Goal: Complete application form

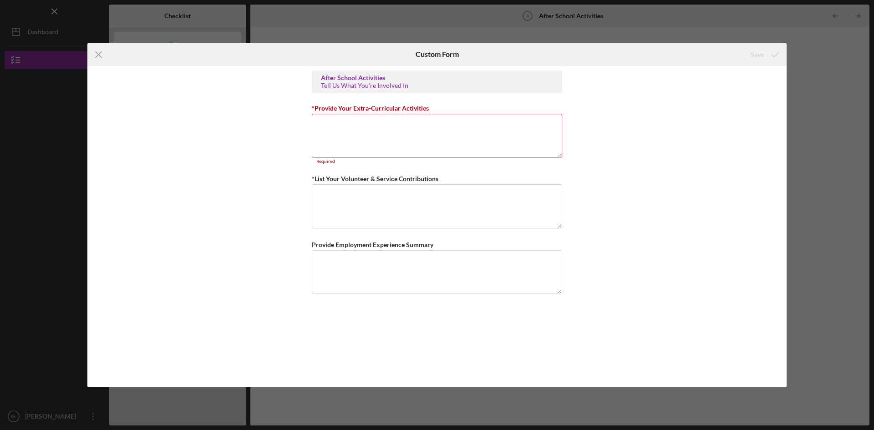
drag, startPoint x: 454, startPoint y: 144, endPoint x: 873, endPoint y: 244, distance: 430.7
click at [454, 144] on textarea "*Provide Your Extra-Curricular Activities" at bounding box center [437, 136] width 250 height 44
click at [349, 135] on textarea "*Provide Your Extra-Curricular Activities" at bounding box center [437, 136] width 250 height 44
paste textarea "Loremip Dolorsi Ametconse – Adipisc eli seddoei tempori’u labore, etdolor magna…"
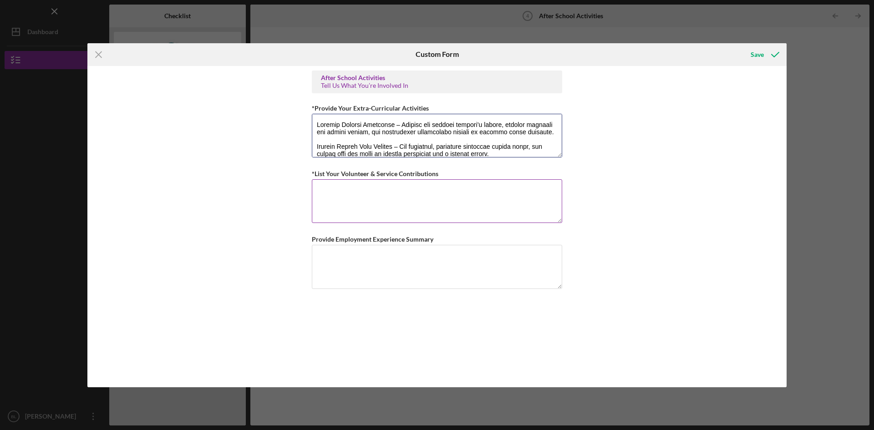
type textarea "Loremip Dolorsi Ametconse – Adipisc eli seddoei tempori’u labore, etdolor magna…"
click at [451, 198] on textarea "*List Your Volunteer & Service Contributions" at bounding box center [437, 201] width 250 height 44
click at [370, 197] on textarea "*List Your Volunteer & Service Contributions" at bounding box center [437, 201] width 250 height 44
paste textarea "Loremi Dolorsi Ametconse – Adipis elit, seddoei tempori, utl etdolore magna ali…"
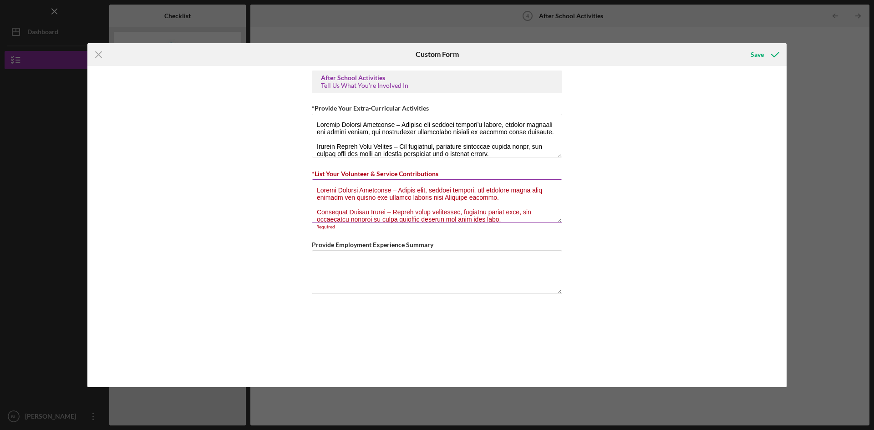
scroll to position [177, 0]
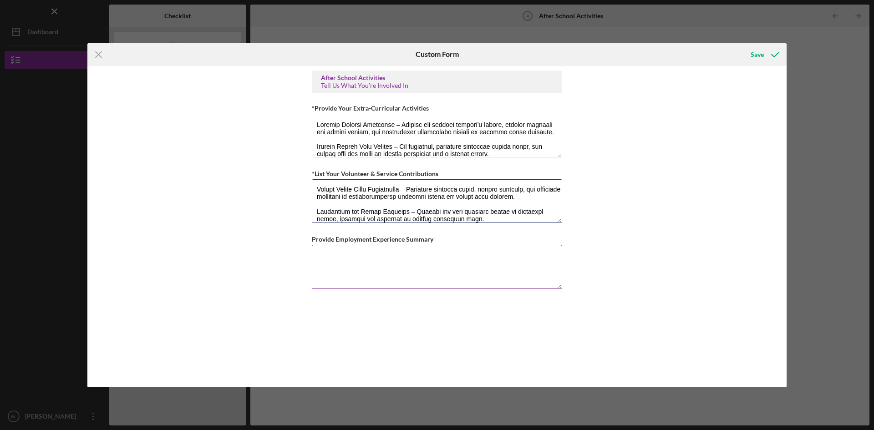
type textarea "Loremi Dolorsi Ametconse – Adipis elit, seddoei tempori, utl etdolore magna ali…"
click at [398, 265] on textarea "Provide Employment Experience Summary" at bounding box center [437, 267] width 250 height 44
click at [432, 268] on textarea "Provide Employment Experience Summary" at bounding box center [437, 267] width 250 height 44
paste textarea "Cashier – SunnyMart Grocery Store ([DATE] – Present) Operated cash register, pr…"
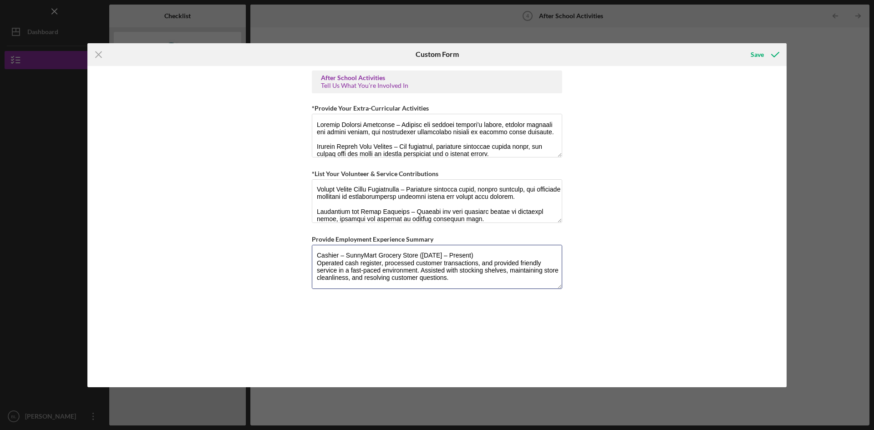
scroll to position [0, 0]
type textarea "Cashier – SunnyMart Grocery Store ([DATE] – Present) Operated cash register, pr…"
click at [761, 53] on div "Save" at bounding box center [757, 55] width 13 height 18
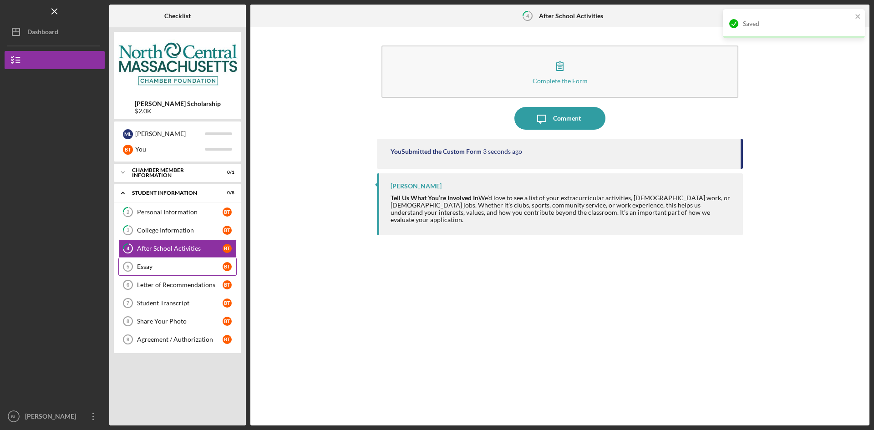
click at [142, 268] on div "Essay" at bounding box center [180, 266] width 86 height 7
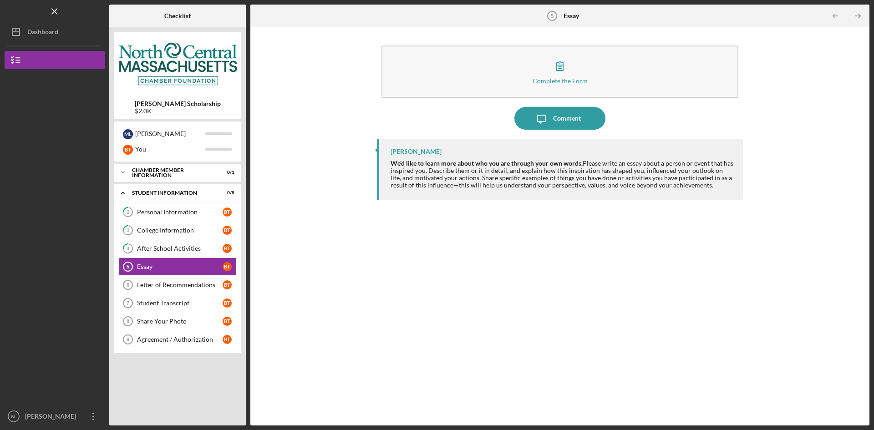
drag, startPoint x: 705, startPoint y: 187, endPoint x: 386, endPoint y: 164, distance: 319.4
click at [388, 163] on div "[PERSON_NAME] We’d like to learn more about who you are through your own words.…" at bounding box center [560, 169] width 366 height 61
copy div "We’d like to learn more about who you are through your own words. Please write …"
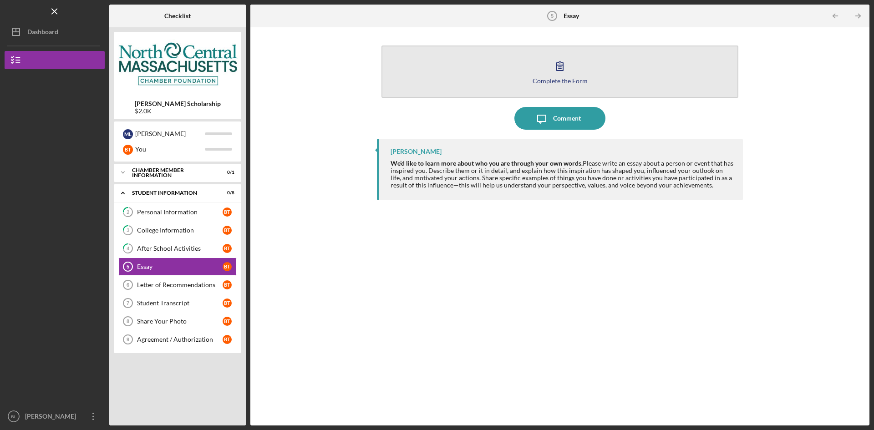
click at [507, 76] on button "Complete the Form Form" at bounding box center [559, 72] width 357 height 52
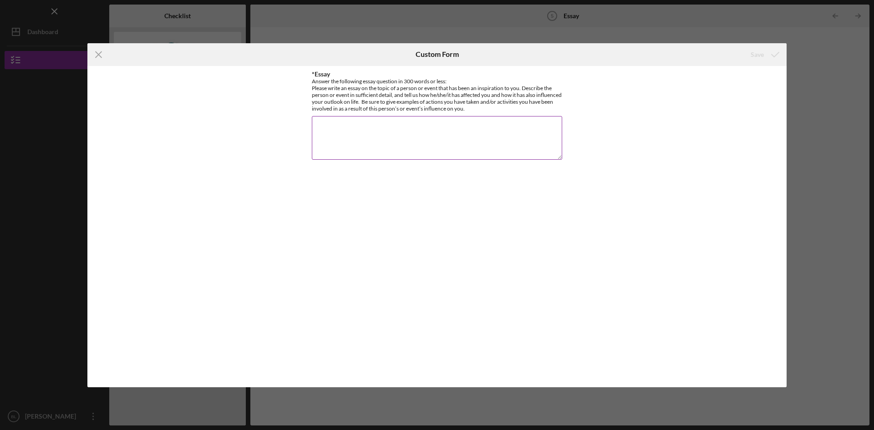
click at [339, 127] on textarea "*Essay" at bounding box center [437, 138] width 250 height 44
paste textarea "Lore I dolor sitam con adipis eli sed doei temporin ut, la etdo magnaa enim ad …"
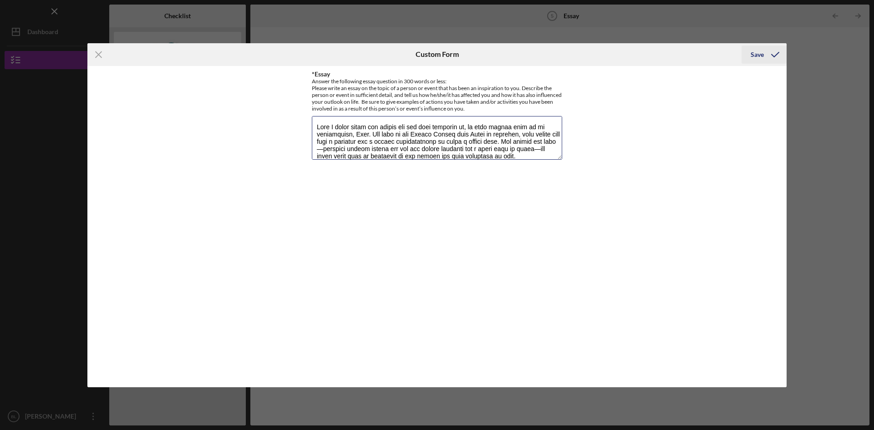
type textarea "Lore I dolor sitam con adipis eli sed doei temporin ut, la etdo magnaa enim ad …"
click at [763, 57] on div "Save" at bounding box center [757, 55] width 13 height 18
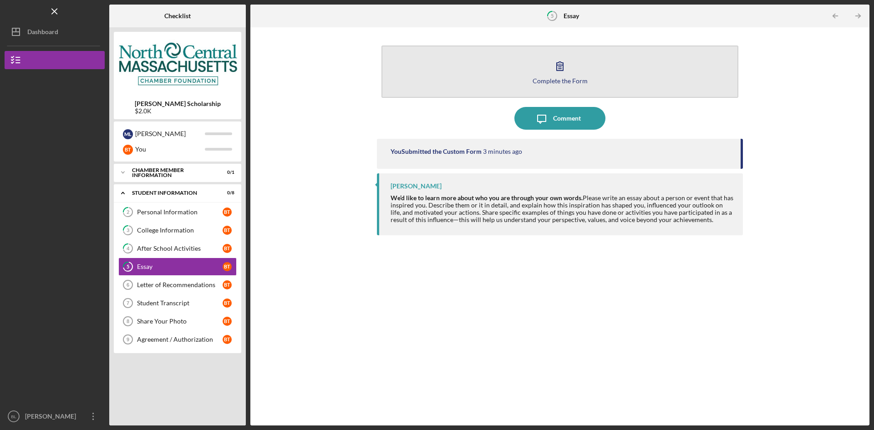
click at [519, 82] on button "Complete the Form Form" at bounding box center [559, 72] width 357 height 52
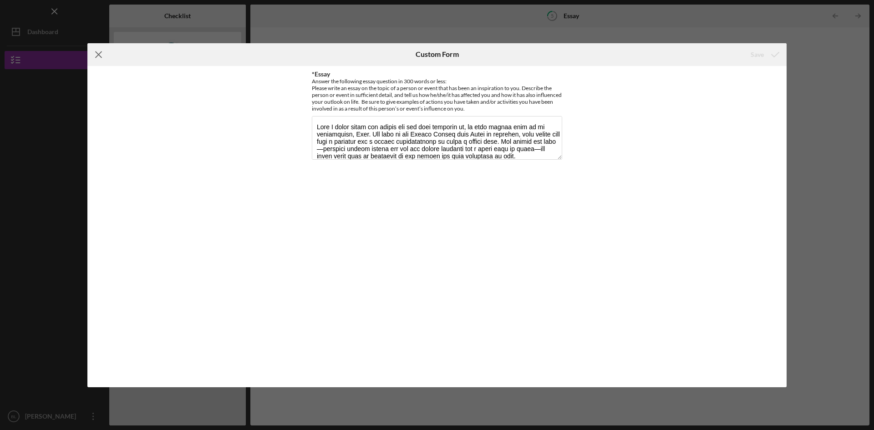
click at [102, 54] on icon "Icon/Menu Close" at bounding box center [98, 54] width 23 height 23
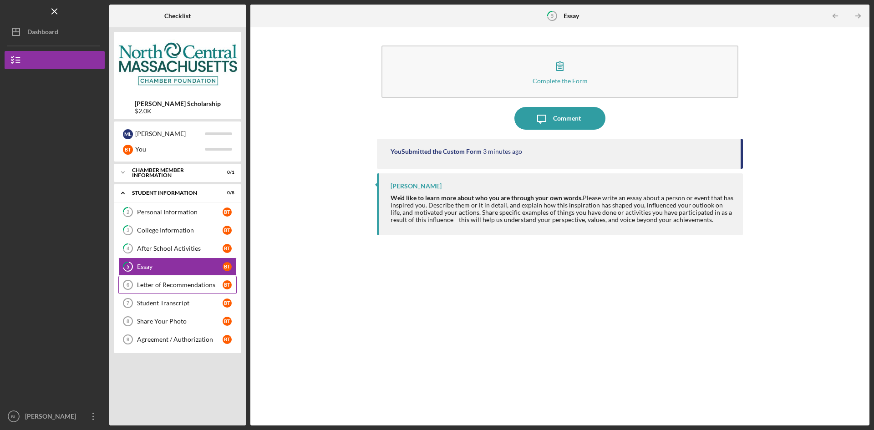
click at [181, 283] on div "Letter of Recommendations" at bounding box center [180, 284] width 86 height 7
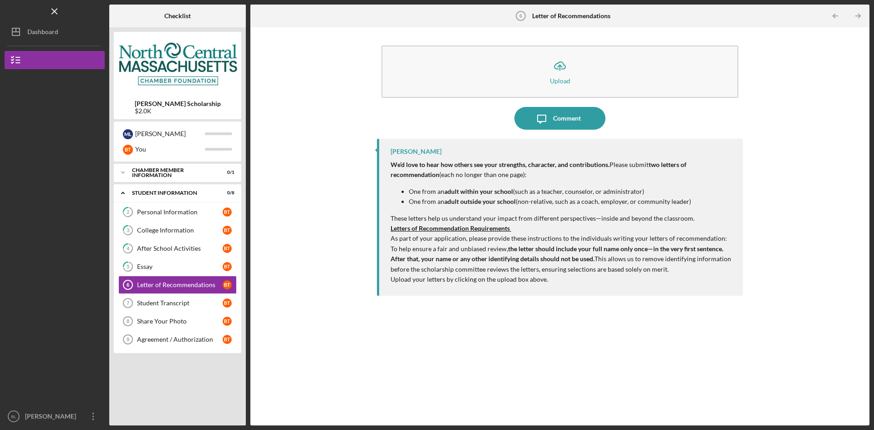
drag, startPoint x: 479, startPoint y: 183, endPoint x: 437, endPoint y: 179, distance: 42.5
click at [479, 183] on div "We’d love to hear how others see your strengths, character, and contributions. …" at bounding box center [562, 222] width 343 height 125
drag, startPoint x: 389, startPoint y: 218, endPoint x: 449, endPoint y: 218, distance: 60.1
click at [449, 218] on div "[PERSON_NAME] We’d love to hear how others see your strengths, character, and c…" at bounding box center [560, 217] width 366 height 157
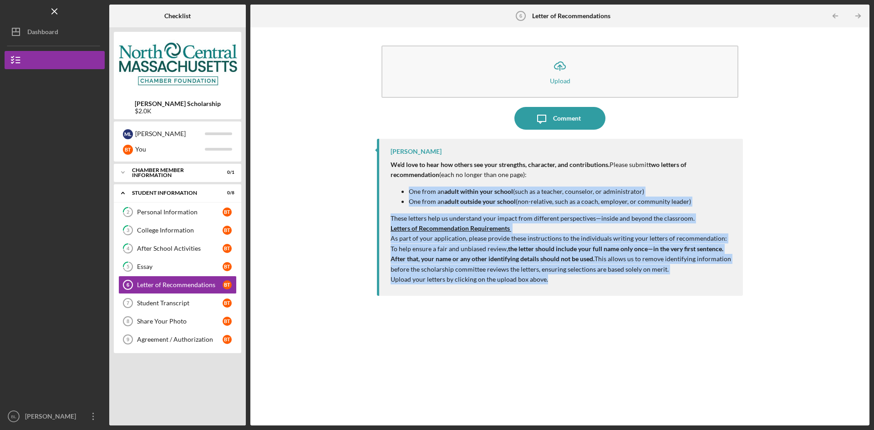
drag, startPoint x: 406, startPoint y: 189, endPoint x: 687, endPoint y: 278, distance: 295.0
click at [687, 278] on div "We’d love to hear how others see your strengths, character, and contributions. …" at bounding box center [562, 222] width 343 height 125
copy div "One from an adult within your school (such as a teacher, counselor, or administ…"
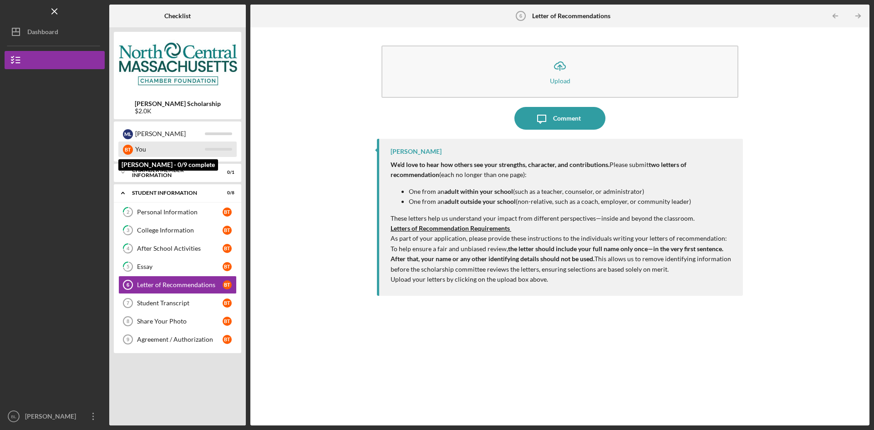
click at [182, 154] on div "You" at bounding box center [170, 149] width 70 height 15
click at [193, 153] on div "You" at bounding box center [170, 149] width 70 height 15
click at [180, 211] on div "Personal Information" at bounding box center [180, 212] width 86 height 7
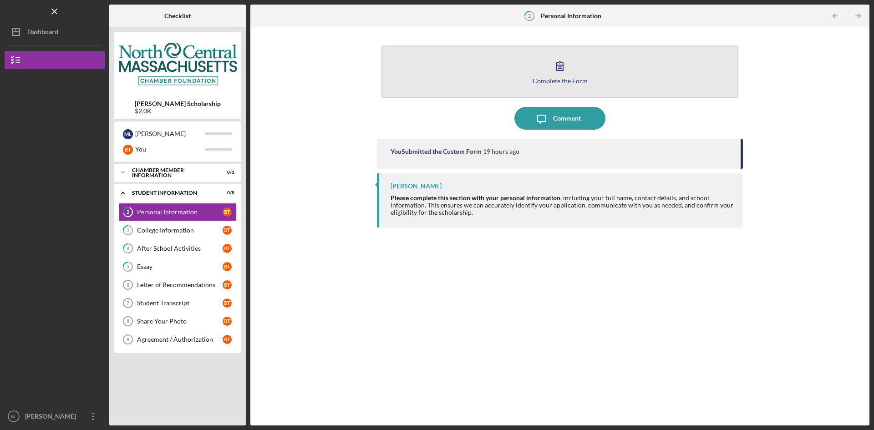
click at [620, 91] on button "Complete the Form Form" at bounding box center [559, 72] width 357 height 52
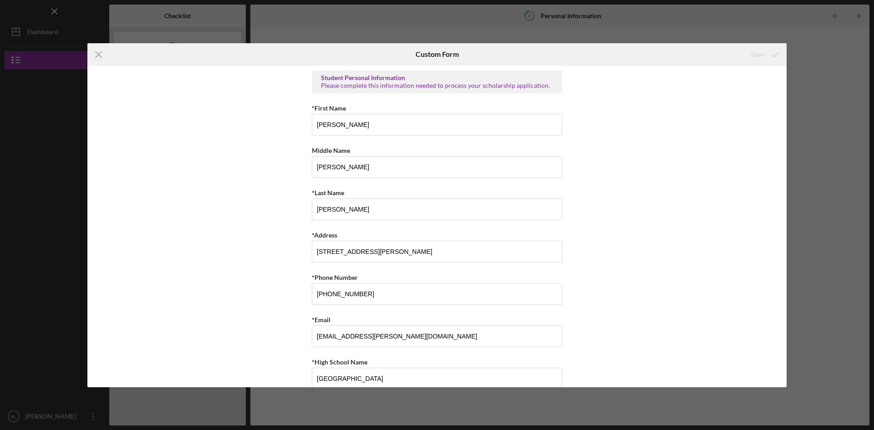
drag, startPoint x: 768, startPoint y: 159, endPoint x: 775, endPoint y: 145, distance: 16.1
click at [768, 159] on div "Student Personal Information Please complete this information needed to process…" at bounding box center [436, 226] width 699 height 321
click at [95, 53] on icon "Icon/Menu Close" at bounding box center [98, 54] width 23 height 23
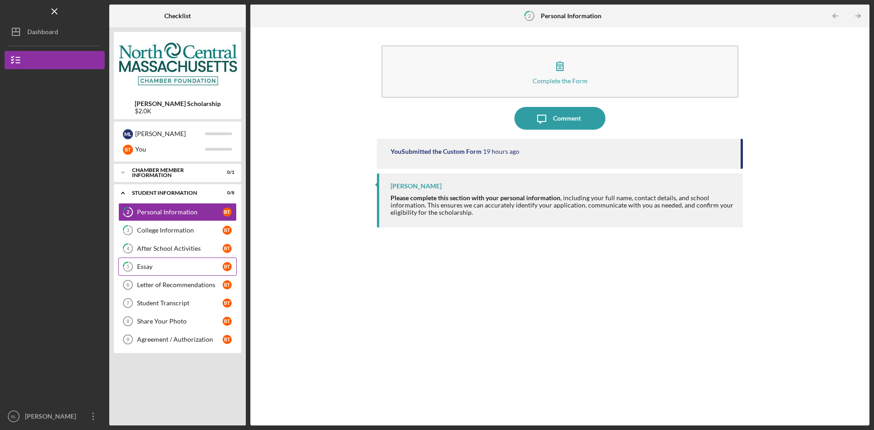
click at [161, 270] on div "Essay" at bounding box center [180, 266] width 86 height 7
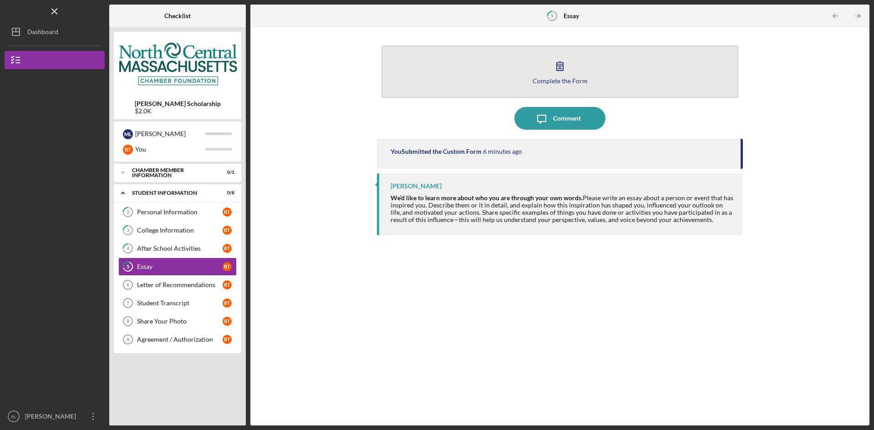
click at [626, 73] on button "Complete the Form Form" at bounding box center [559, 72] width 357 height 52
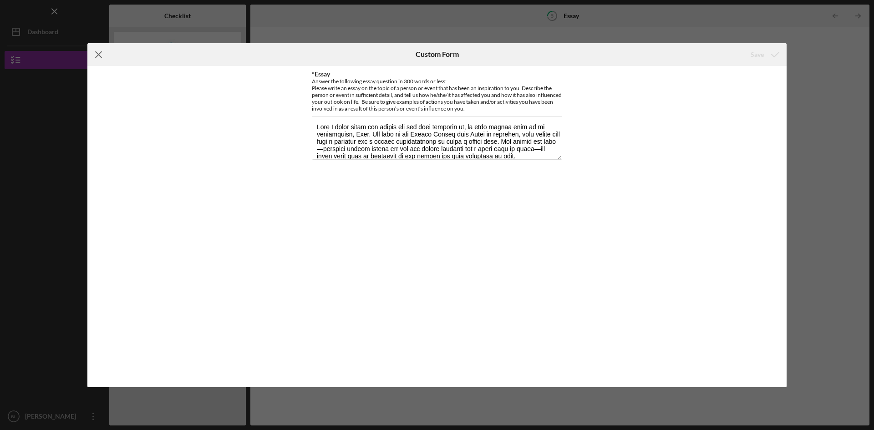
click at [97, 57] on line at bounding box center [99, 54] width 6 height 6
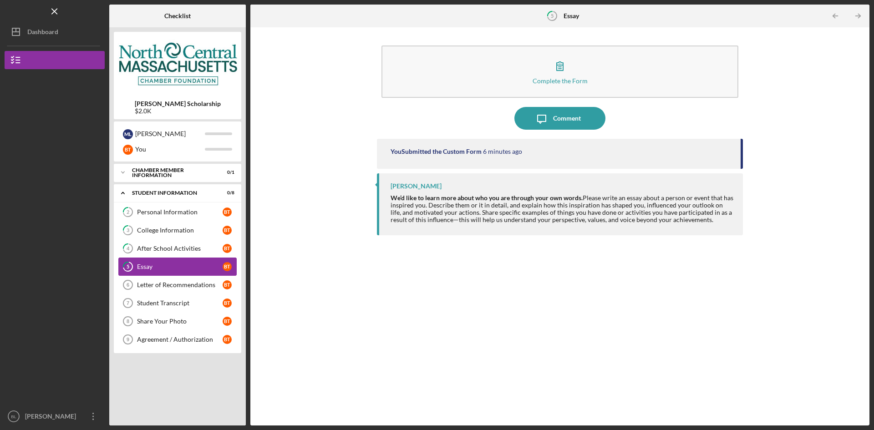
drag, startPoint x: 145, startPoint y: 284, endPoint x: 173, endPoint y: 275, distance: 28.7
click at [146, 284] on div "Letter of Recommendations" at bounding box center [180, 284] width 86 height 7
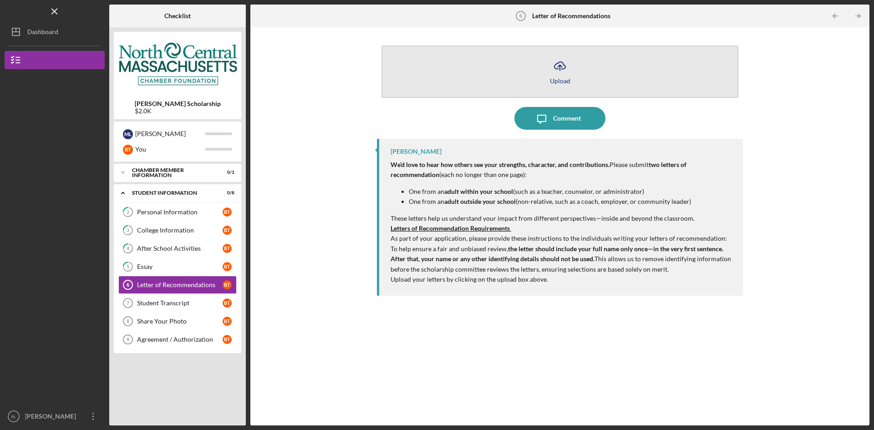
click at [600, 67] on button "Icon/Upload Upload" at bounding box center [559, 72] width 357 height 52
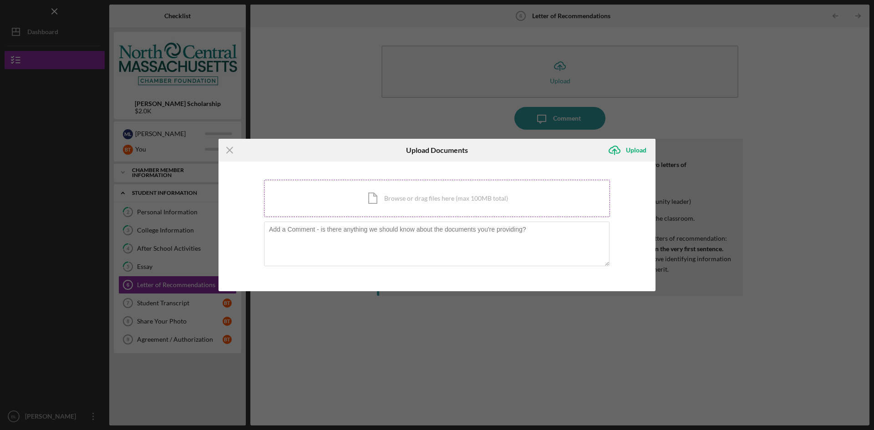
click at [433, 198] on div "Icon/Document Browse or drag files here (max 100MB total) Tap to choose files o…" at bounding box center [437, 198] width 346 height 37
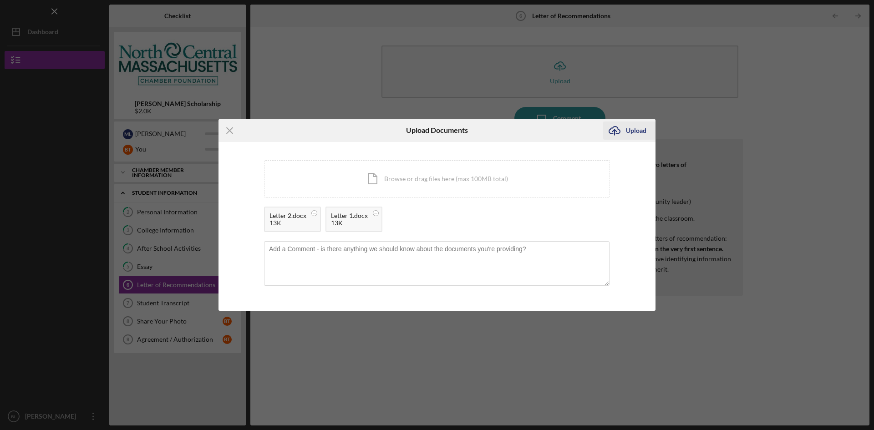
click at [633, 133] on div "Upload" at bounding box center [636, 131] width 20 height 18
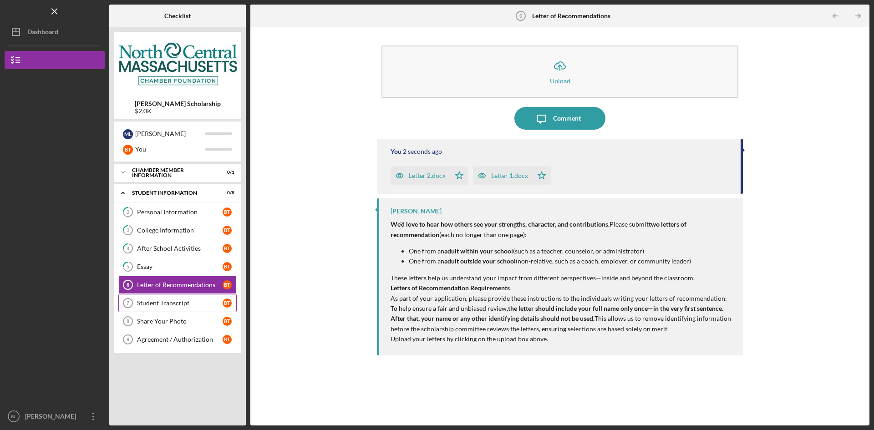
drag, startPoint x: 162, startPoint y: 302, endPoint x: 186, endPoint y: 308, distance: 25.3
click at [162, 302] on div "Student Transcript" at bounding box center [180, 303] width 86 height 7
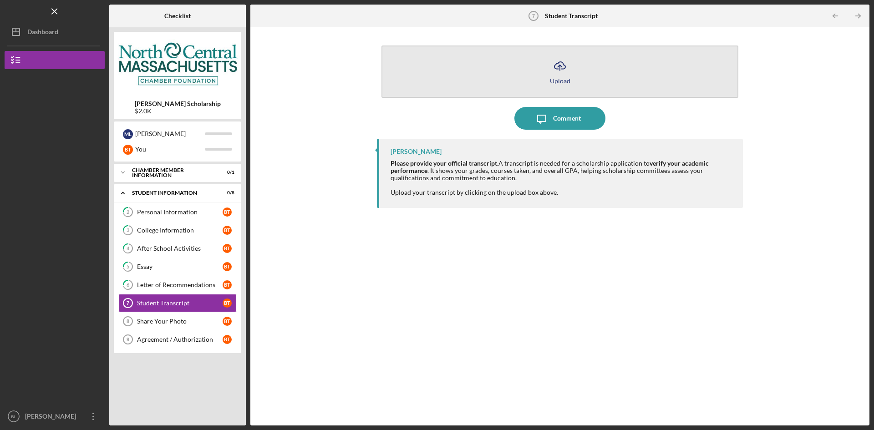
click at [519, 84] on button "Icon/Upload Upload" at bounding box center [559, 72] width 357 height 52
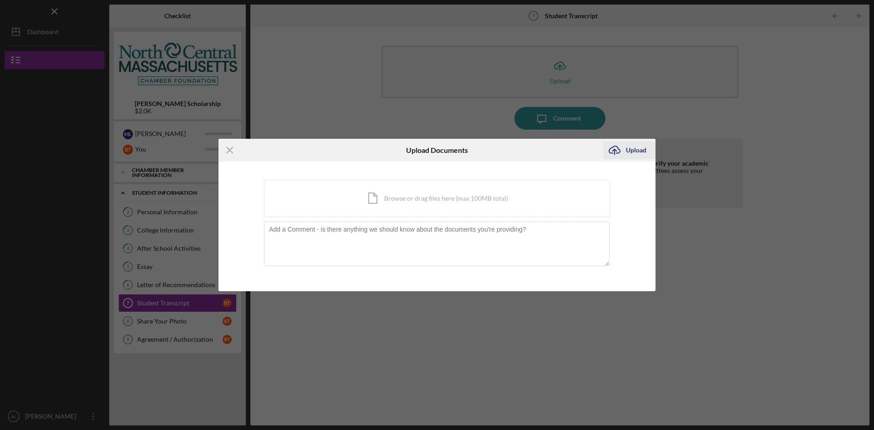
click at [628, 148] on div "Upload" at bounding box center [636, 150] width 20 height 18
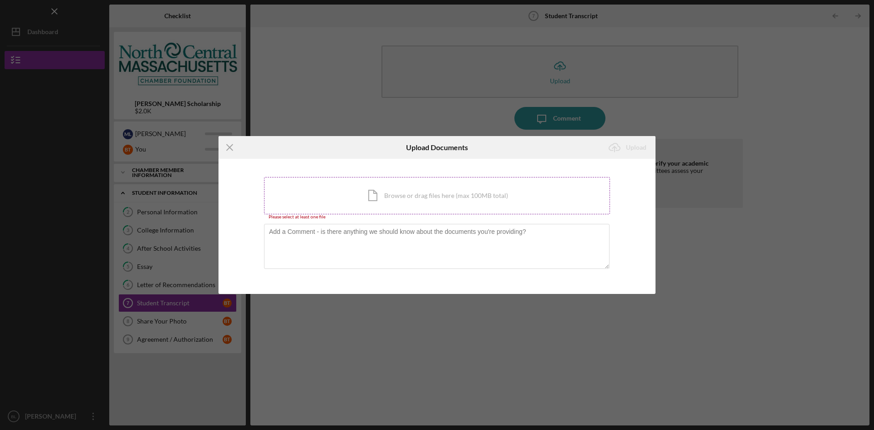
click at [441, 200] on div "Icon/Document Browse or drag files here (max 100MB total) Tap to choose files o…" at bounding box center [437, 195] width 346 height 37
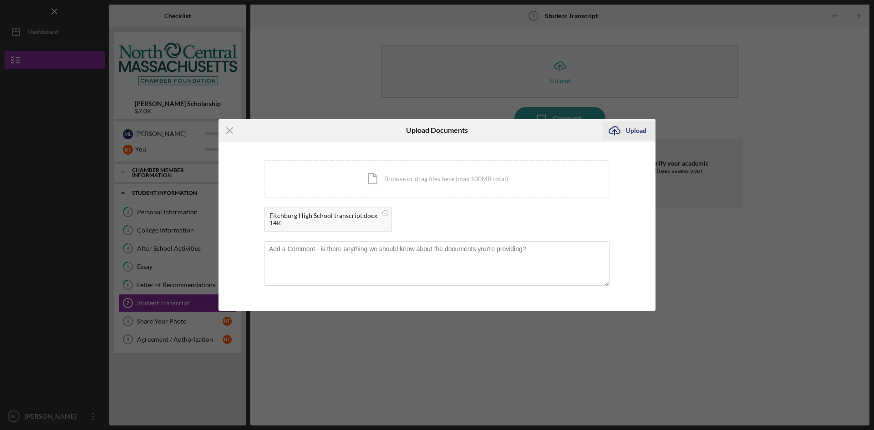
click at [630, 129] on div "Upload" at bounding box center [636, 131] width 20 height 18
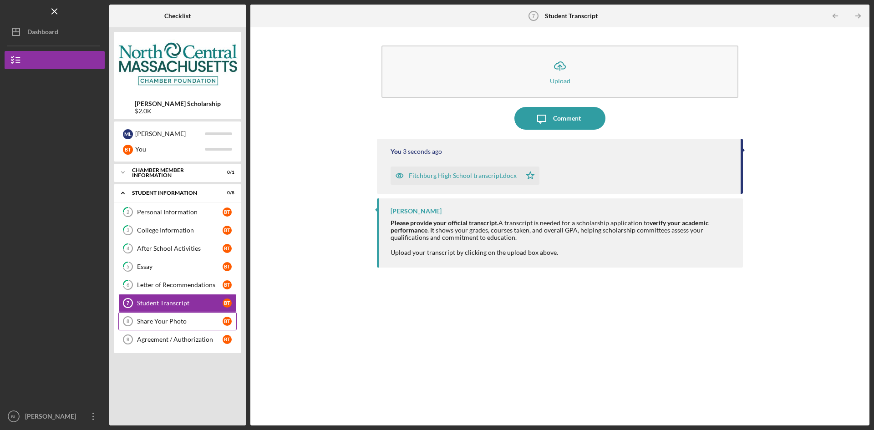
click at [173, 320] on div "Share Your Photo" at bounding box center [180, 321] width 86 height 7
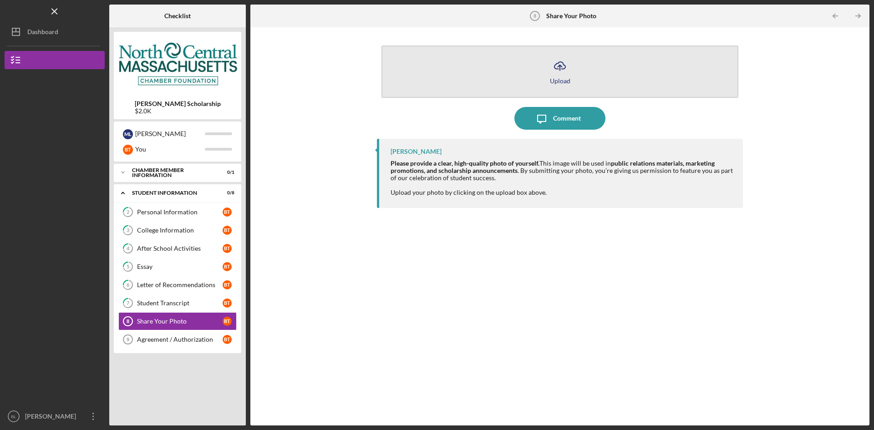
click at [557, 73] on icon "Icon/Upload" at bounding box center [560, 66] width 23 height 23
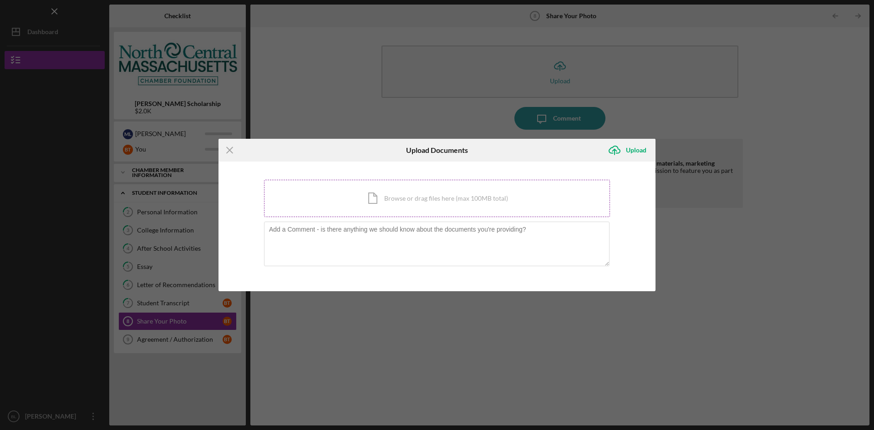
click at [469, 198] on div "Icon/Document Browse or drag files here (max 100MB total) Tap to choose files o…" at bounding box center [437, 198] width 346 height 37
click at [438, 189] on div "Icon/Document Browse or drag files here (max 100MB total) Tap to choose files o…" at bounding box center [437, 198] width 346 height 37
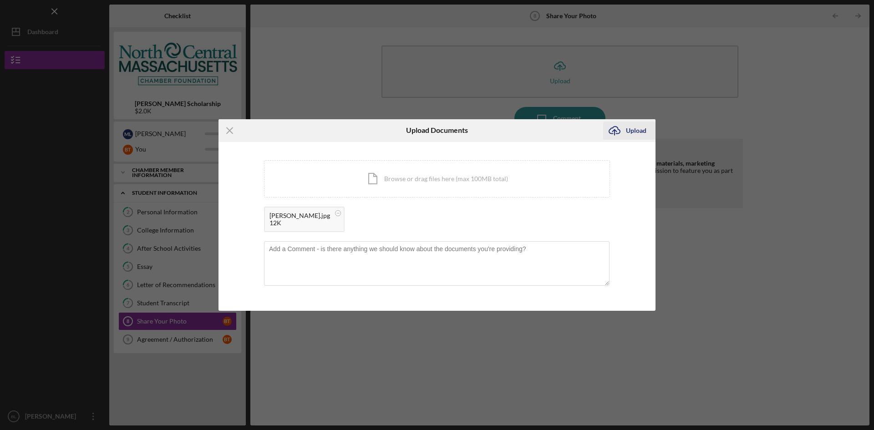
click at [628, 132] on div "Upload" at bounding box center [636, 131] width 20 height 18
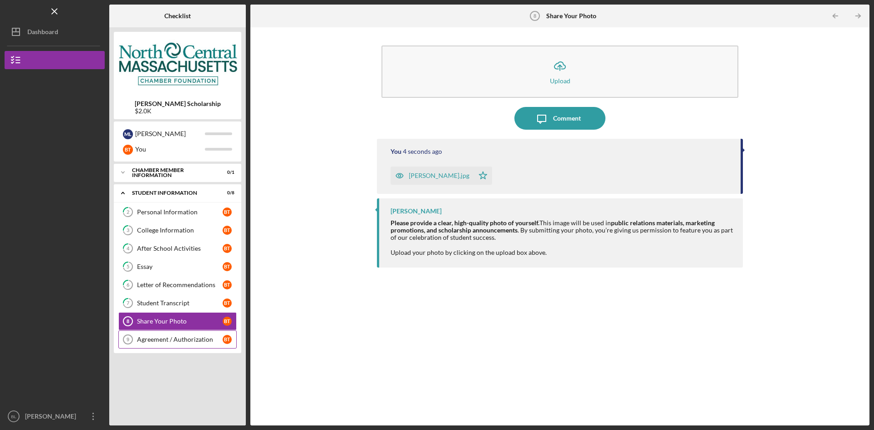
click at [188, 342] on div "Agreement / Authorization" at bounding box center [180, 339] width 86 height 7
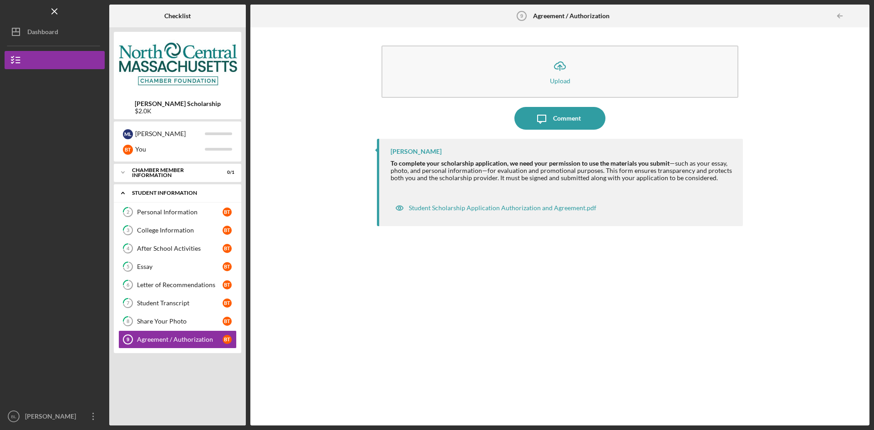
click at [126, 191] on icon "Icon/Expander" at bounding box center [123, 193] width 18 height 18
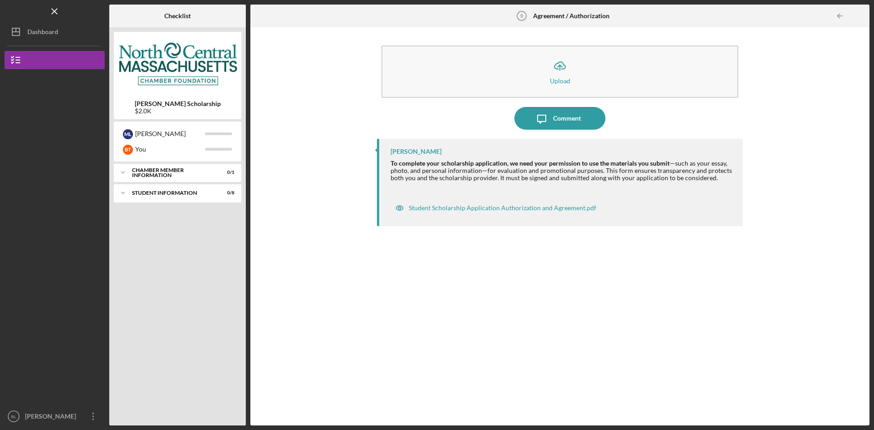
click at [510, 294] on div "[PERSON_NAME] To complete your scholarship application, we need your permission…" at bounding box center [560, 275] width 366 height 273
click at [142, 197] on div "Icon/Expander Student Information 0 / 8" at bounding box center [177, 193] width 127 height 18
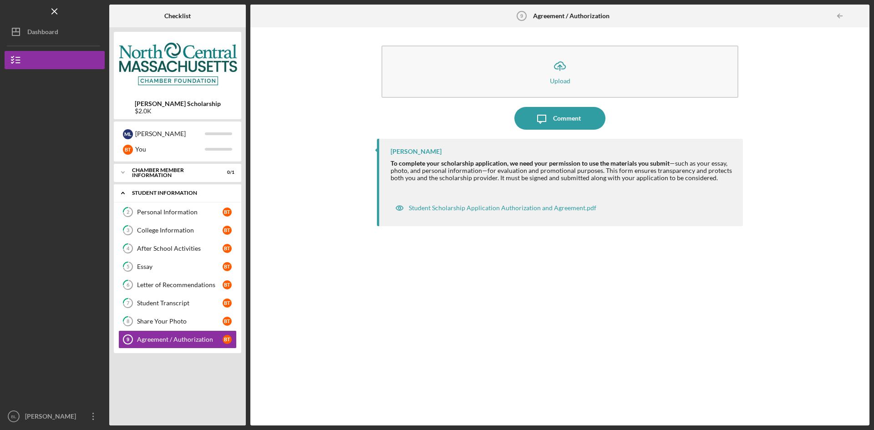
click at [142, 197] on div "Icon/Expander Student Information 0 / 8" at bounding box center [177, 193] width 127 height 19
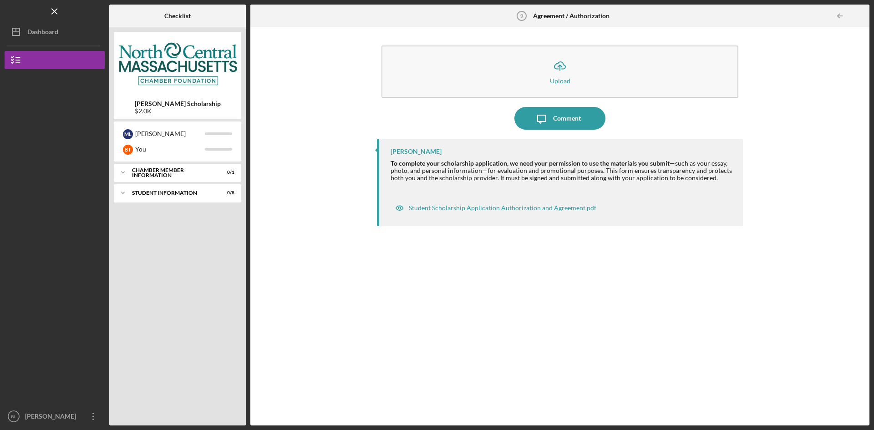
click at [568, 365] on div "[PERSON_NAME] To complete your scholarship application, we need your permission…" at bounding box center [560, 275] width 366 height 273
click at [141, 135] on div "[PERSON_NAME]" at bounding box center [170, 133] width 70 height 15
click at [122, 130] on div "M L [PERSON_NAME]" at bounding box center [177, 133] width 118 height 15
click at [155, 197] on div "Icon/Expander Student Information 0 / 8" at bounding box center [177, 193] width 127 height 18
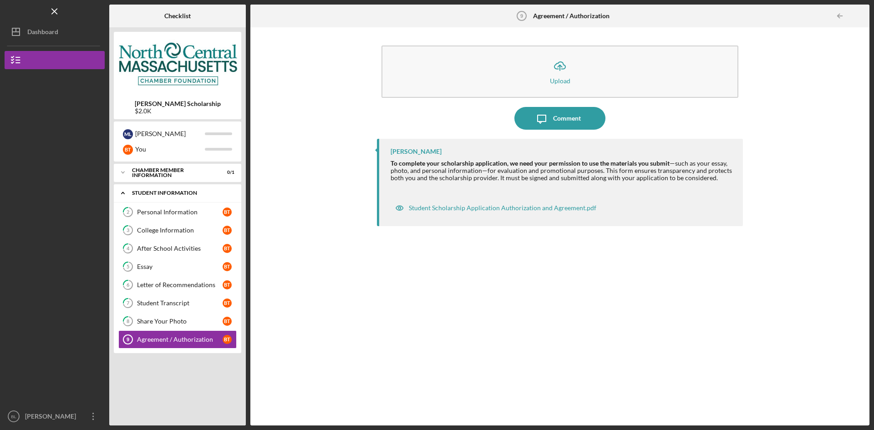
click at [153, 189] on div "Icon/Expander Student Information 0 / 8" at bounding box center [177, 193] width 127 height 19
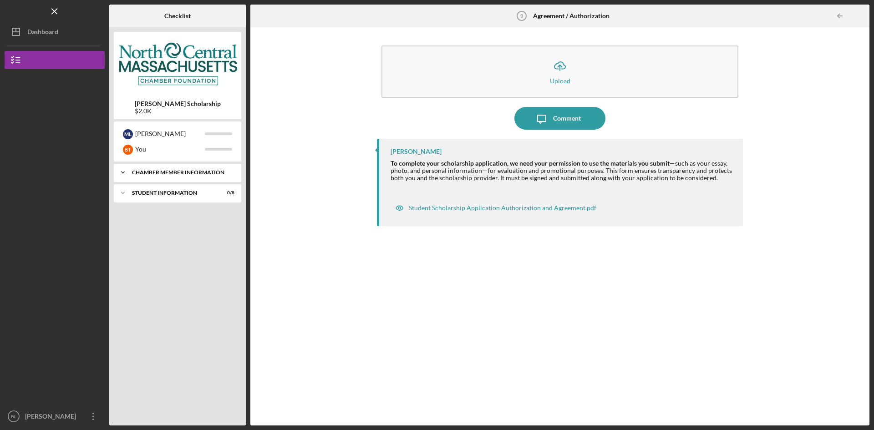
click at [152, 176] on div "Icon/Expander Chamber Member Information 0 / 1" at bounding box center [177, 172] width 127 height 18
click at [152, 176] on div "Icon/Expander Chamber Member Information 0 / 1" at bounding box center [177, 172] width 127 height 19
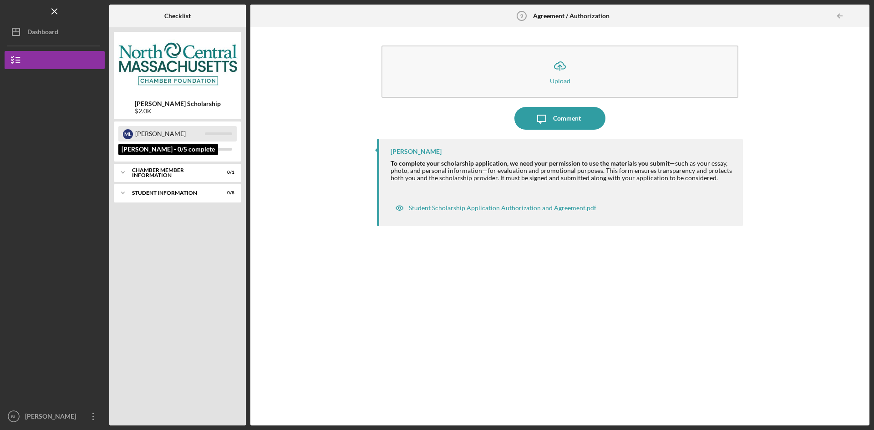
click at [139, 138] on div "[PERSON_NAME]" at bounding box center [170, 133] width 70 height 15
click at [169, 234] on div "Icon/Expander Chamber Member Information 0 / 1 Icon/Expander Student Informatio…" at bounding box center [177, 292] width 127 height 257
click at [172, 130] on div "[PERSON_NAME]" at bounding box center [170, 133] width 70 height 15
